Goal: Find specific page/section: Find specific page/section

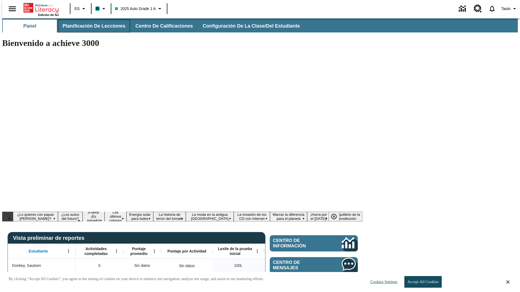
click at [91, 26] on span "Planificación de lecciones" at bounding box center [94, 26] width 63 height 6
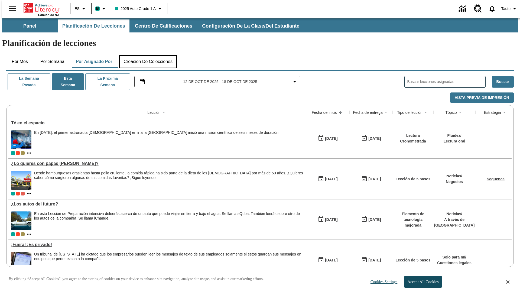
click at [148, 55] on button "Creación de colecciones" at bounding box center [148, 61] width 58 height 13
